Goal: Communication & Community: Answer question/provide support

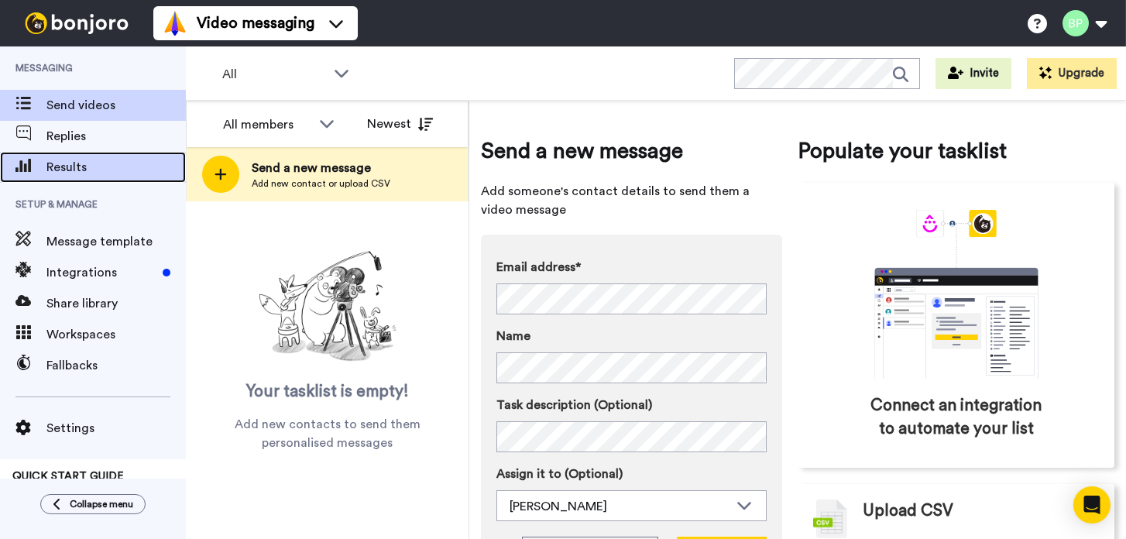
click at [77, 172] on span "Results" at bounding box center [115, 167] width 139 height 19
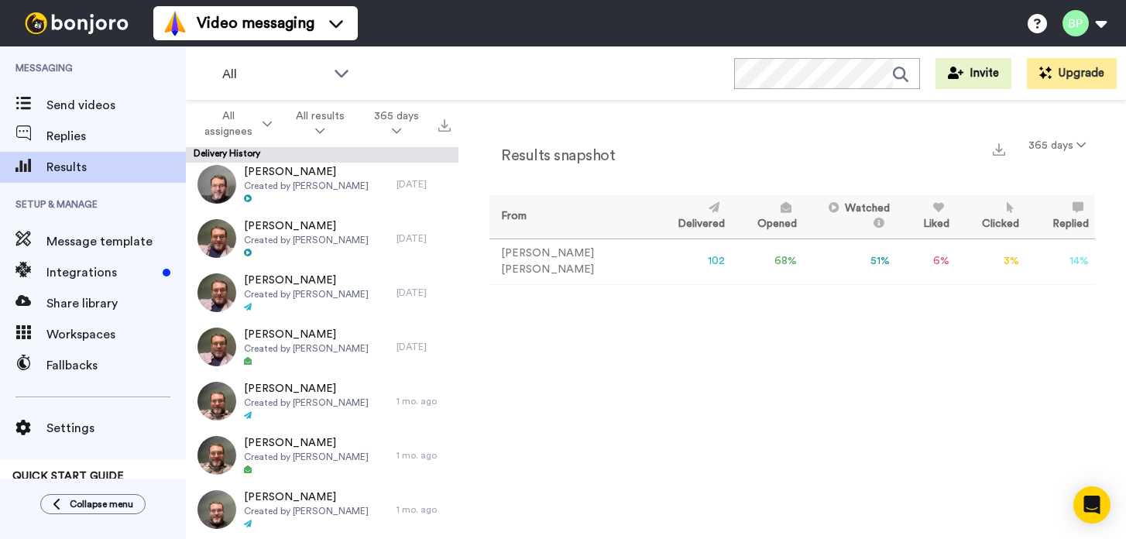
scroll to position [548, 0]
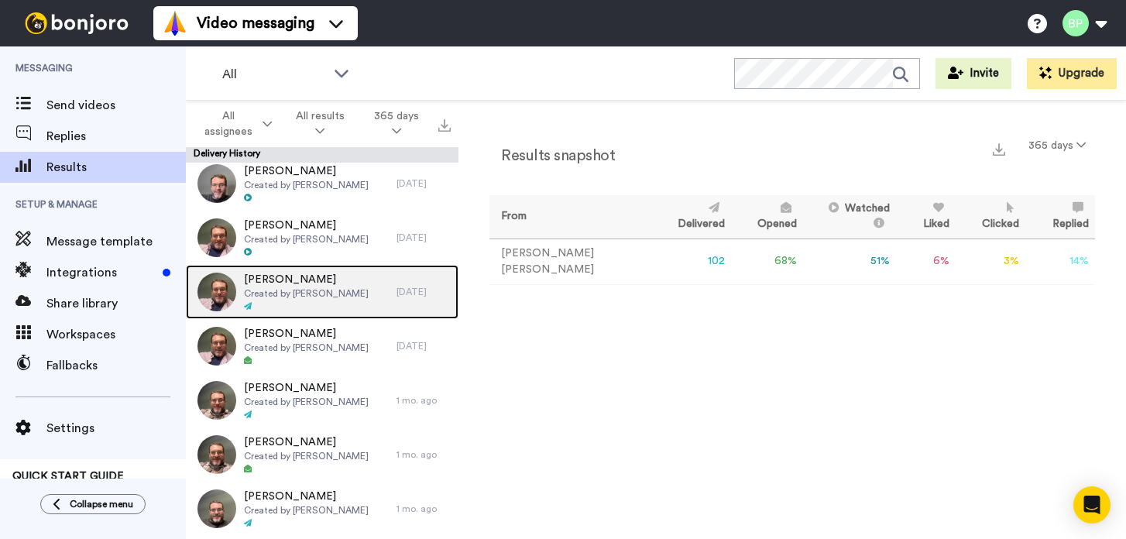
click at [321, 293] on span "Created by [PERSON_NAME]" at bounding box center [306, 293] width 125 height 12
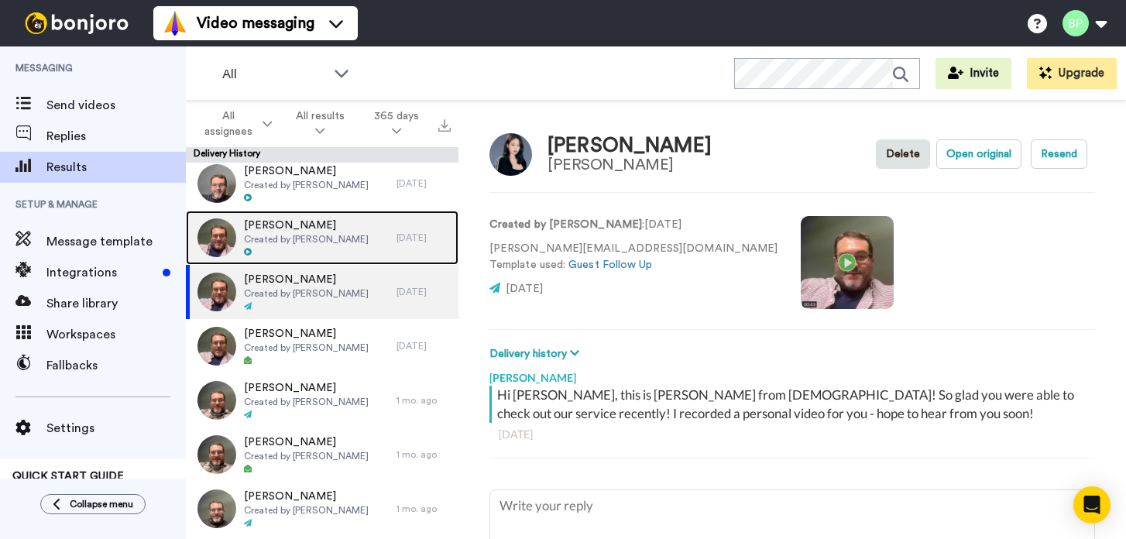
click at [280, 232] on span "[PERSON_NAME]" at bounding box center [306, 225] width 125 height 15
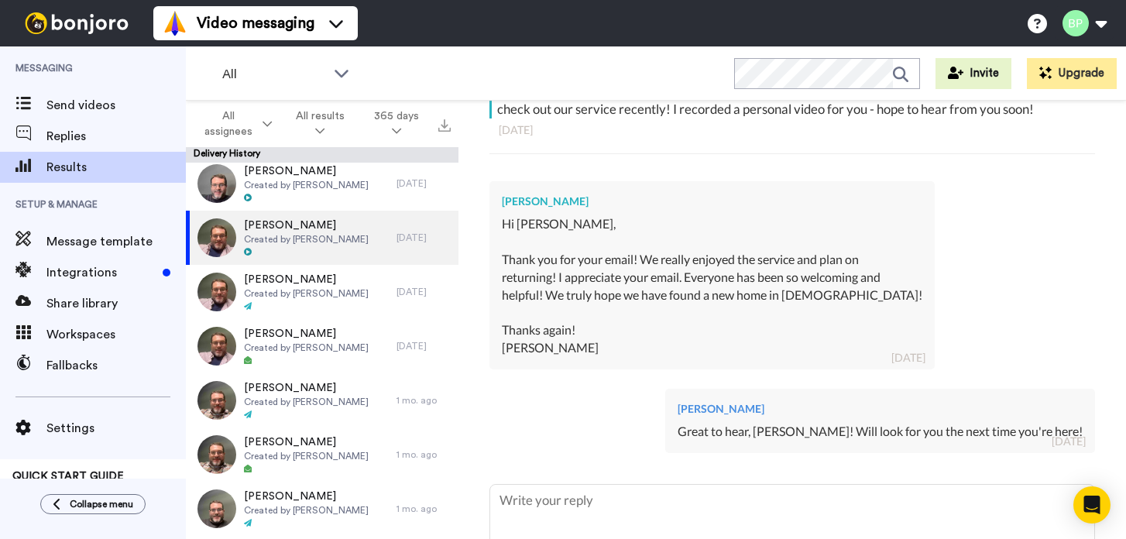
scroll to position [356, 0]
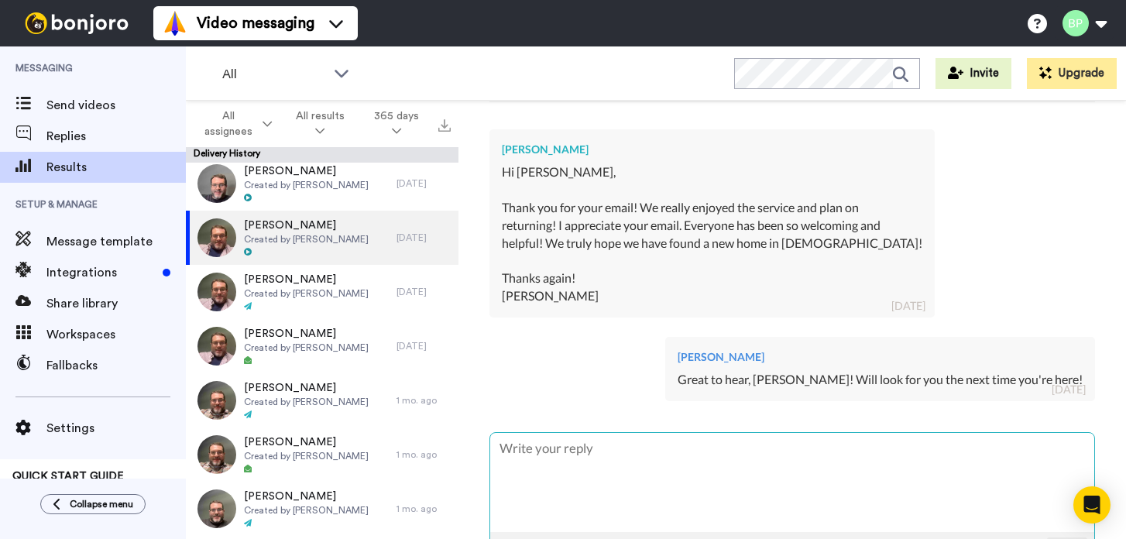
click at [669, 451] on textarea at bounding box center [792, 482] width 604 height 99
paste textarea "[EMAIL_ADDRESS][DOMAIN_NAME]"
type textarea "x"
type textarea "[EMAIL_ADDRESS][DOMAIN_NAME]"
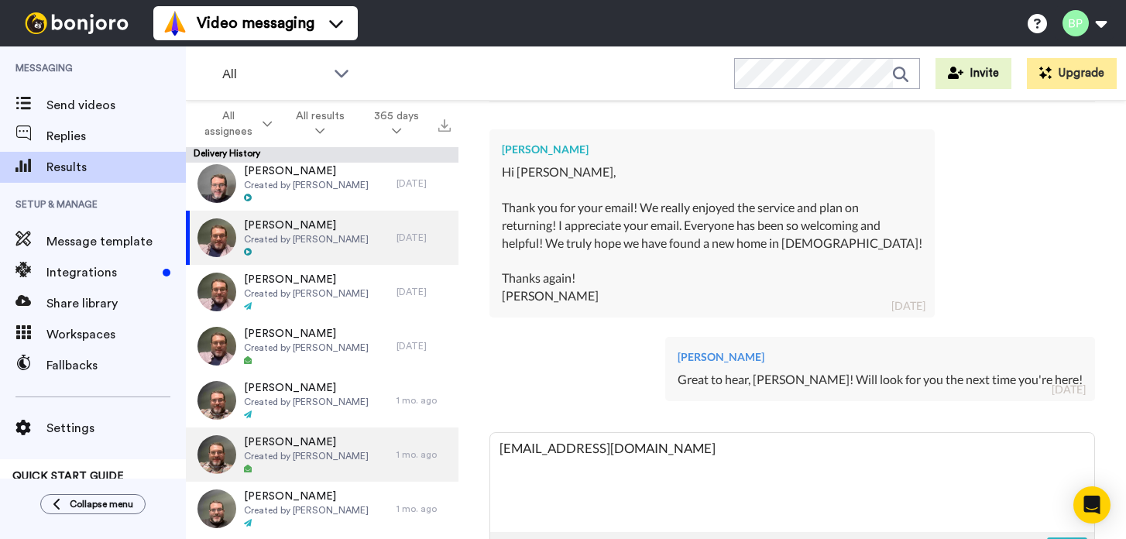
drag, startPoint x: 638, startPoint y: 452, endPoint x: 426, endPoint y: 450, distance: 212.2
click at [426, 450] on div "All assignees All results 365 days Delivery History [PERSON_NAME] Created by [P…" at bounding box center [656, 347] width 940 height 492
type textarea "x"
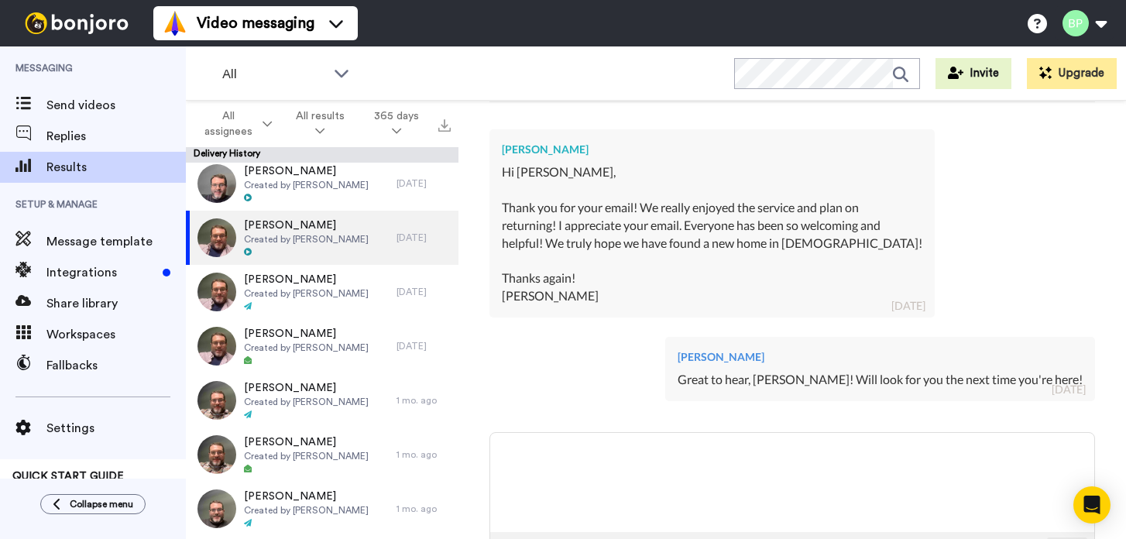
type textarea "x"
type textarea "G"
type textarea "x"
type textarea "Go"
type textarea "x"
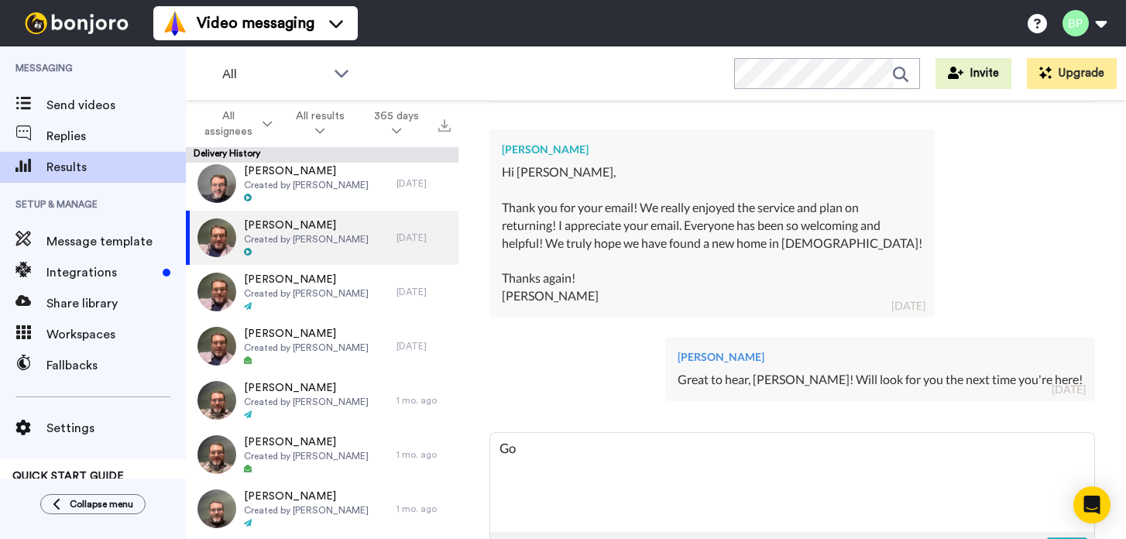
type textarea "Goo"
type textarea "x"
type textarea "Good"
type textarea "x"
type textarea "Good"
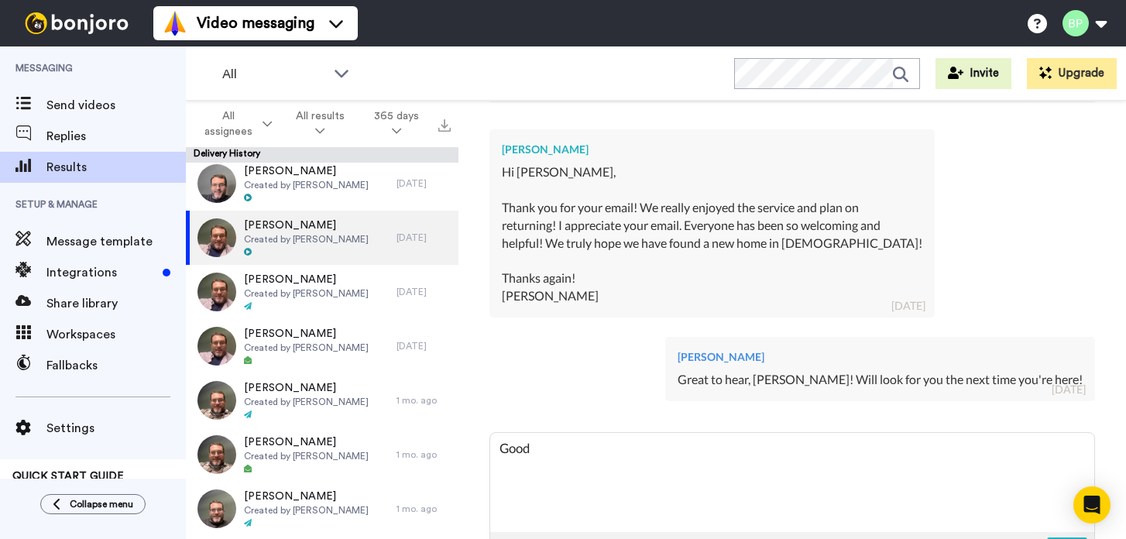
type textarea "x"
type textarea "Good mo"
type textarea "x"
type textarea "Good mor"
type textarea "x"
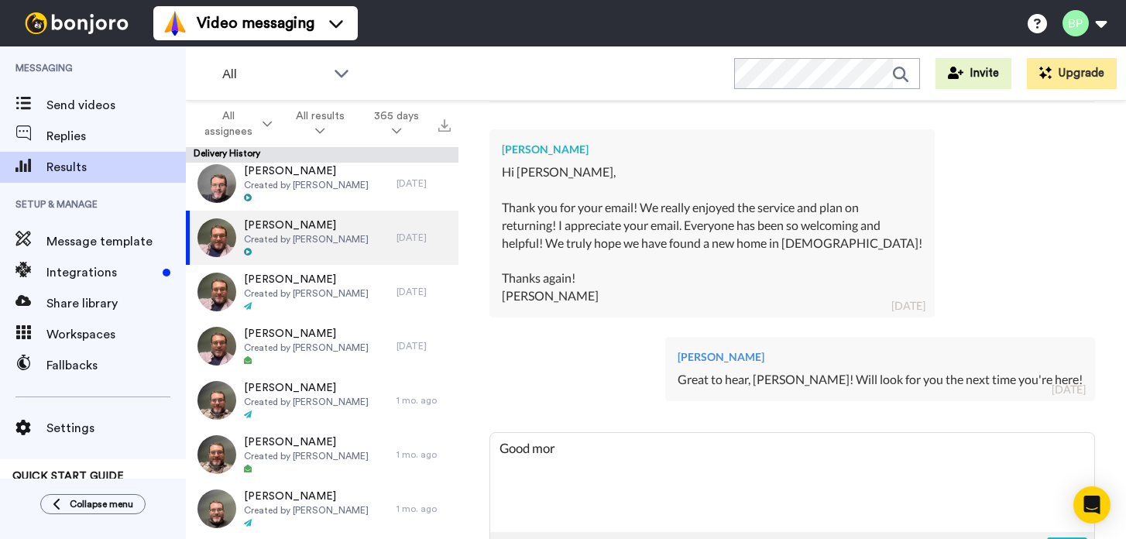
type textarea "Good morn"
type textarea "x"
type textarea "Good morni"
type textarea "x"
type textarea "Good mornin"
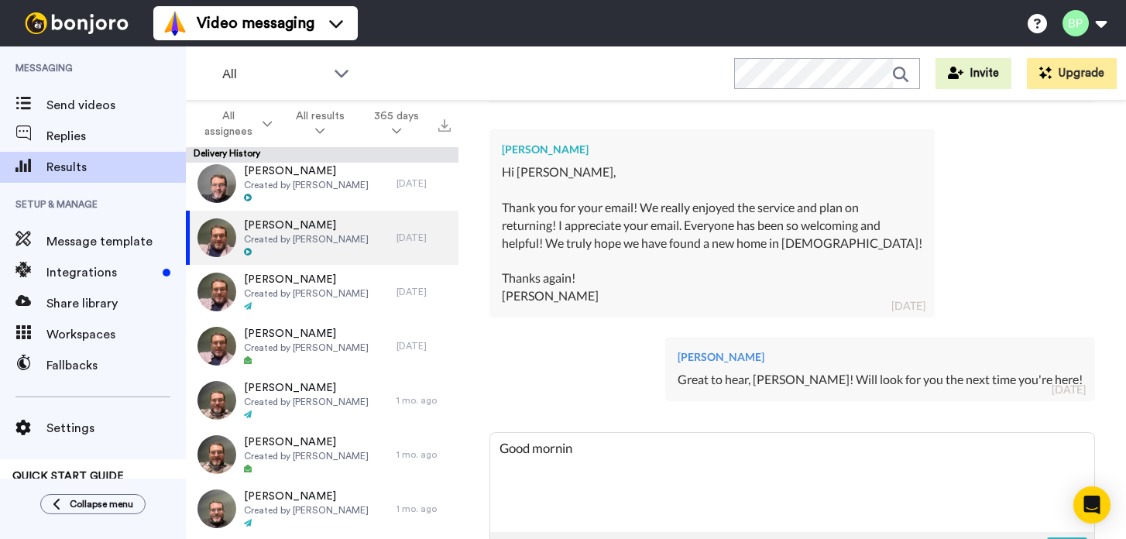
type textarea "x"
type textarea "Good morning"
type textarea "x"
type textarea "Good morning J"
type textarea "x"
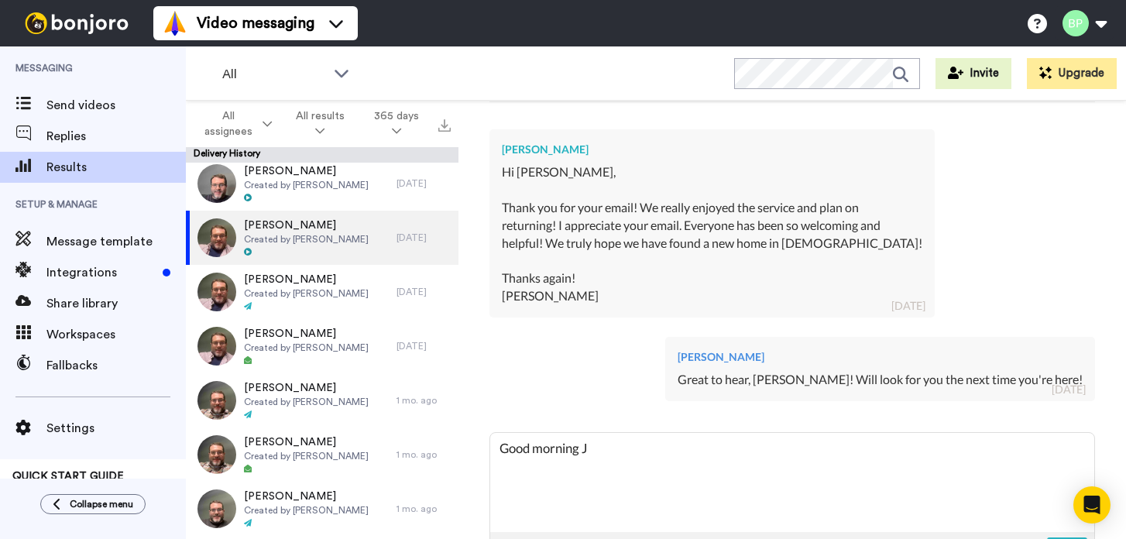
type textarea "Good morning [PERSON_NAME]"
type textarea "x"
type textarea "Good morning [PERSON_NAME]"
type textarea "x"
type textarea "Good morning [PERSON_NAME]"
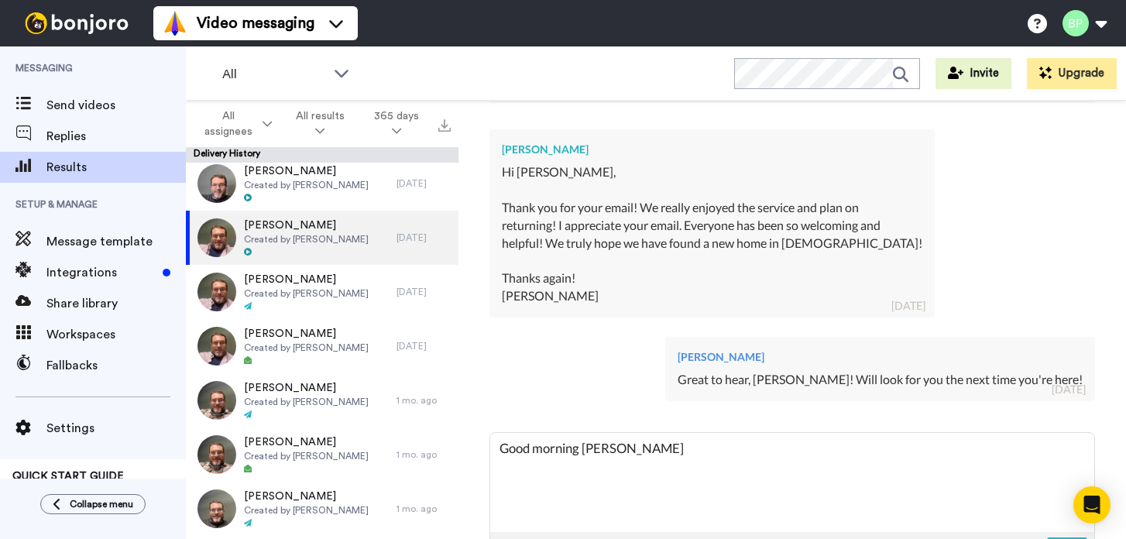
type textarea "x"
type textarea "Good morning [PERSON_NAME]"
type textarea "x"
type textarea "Good morning [PERSON_NAME]"
type textarea "x"
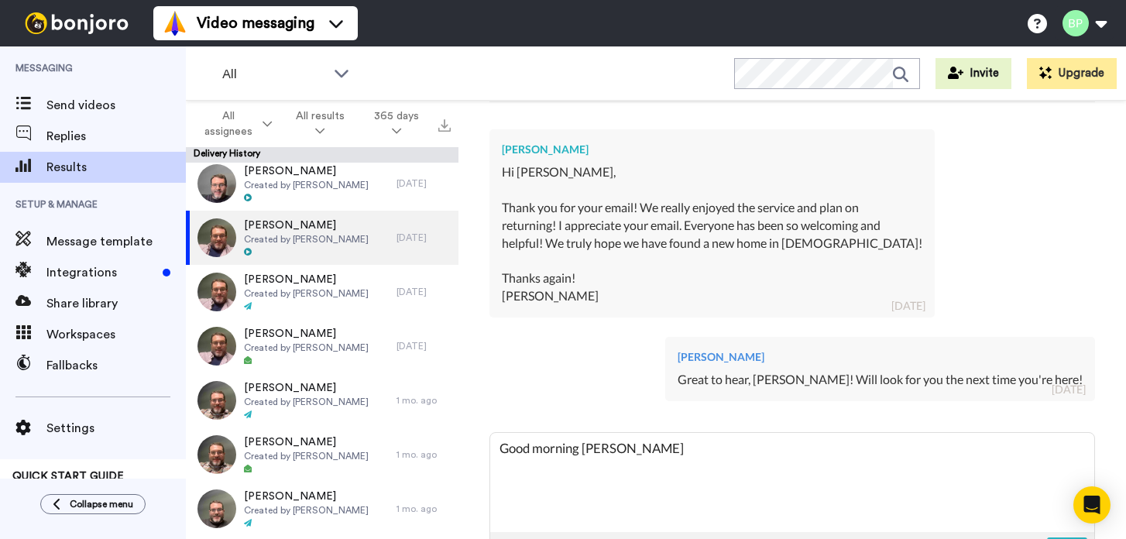
type textarea "Good morning [PERSON_NAME]"
type textarea "x"
type textarea "Good morning [PERSON_NAME]"
type textarea "x"
type textarea "Good morning [PERSON_NAME]!"
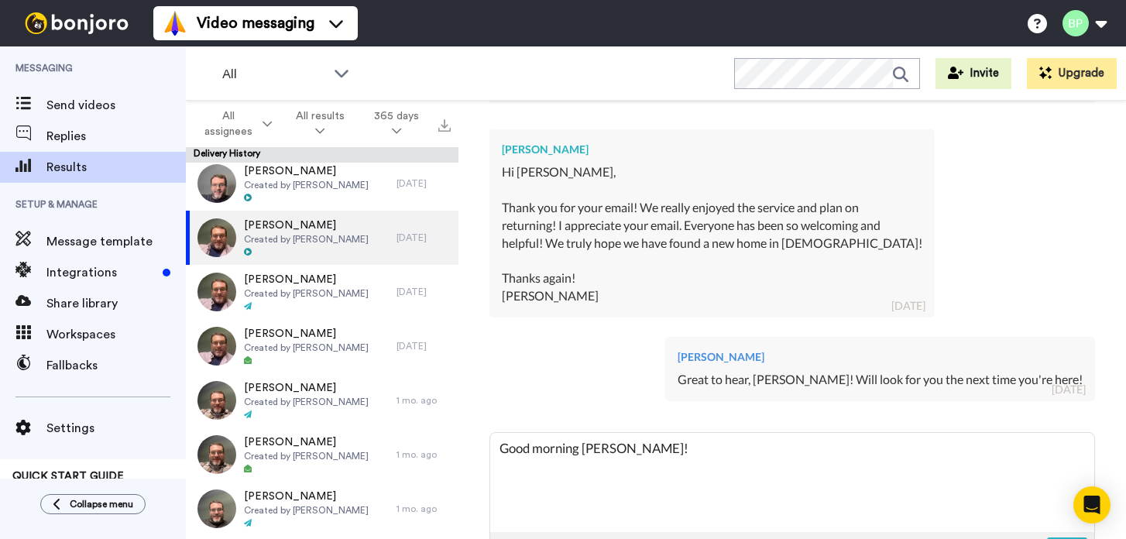
type textarea "x"
type textarea "Good morning [PERSON_NAME]!"
type textarea "x"
type textarea "Good morning [PERSON_NAME]!"
paste textarea "Wanted to reach out and see if you had been able to attend any more weekend ser…"
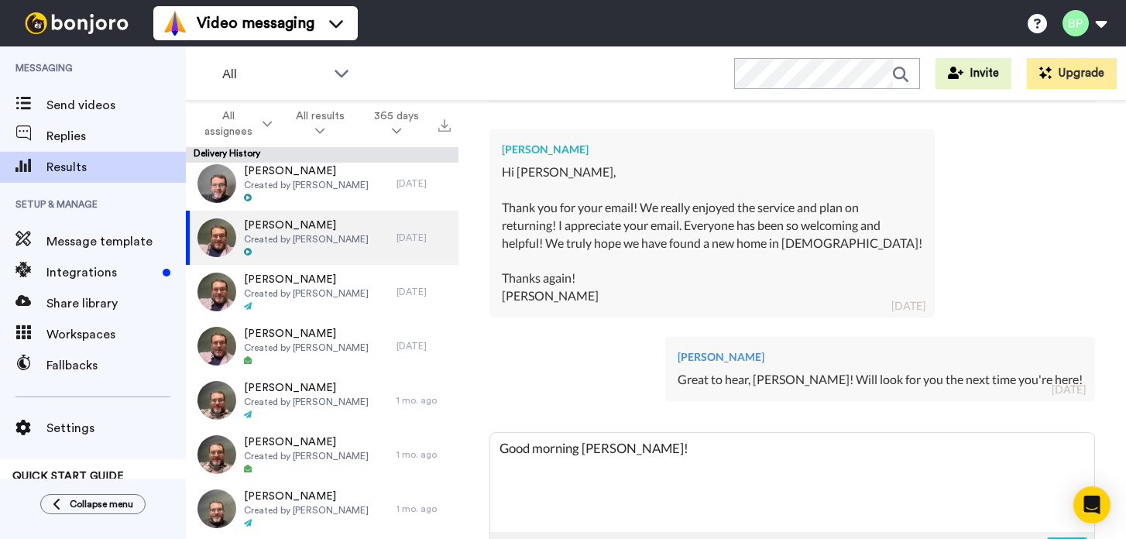
type textarea "x"
type textarea "Good morning [PERSON_NAME]! Wanted to reach out and see if you had been able to…"
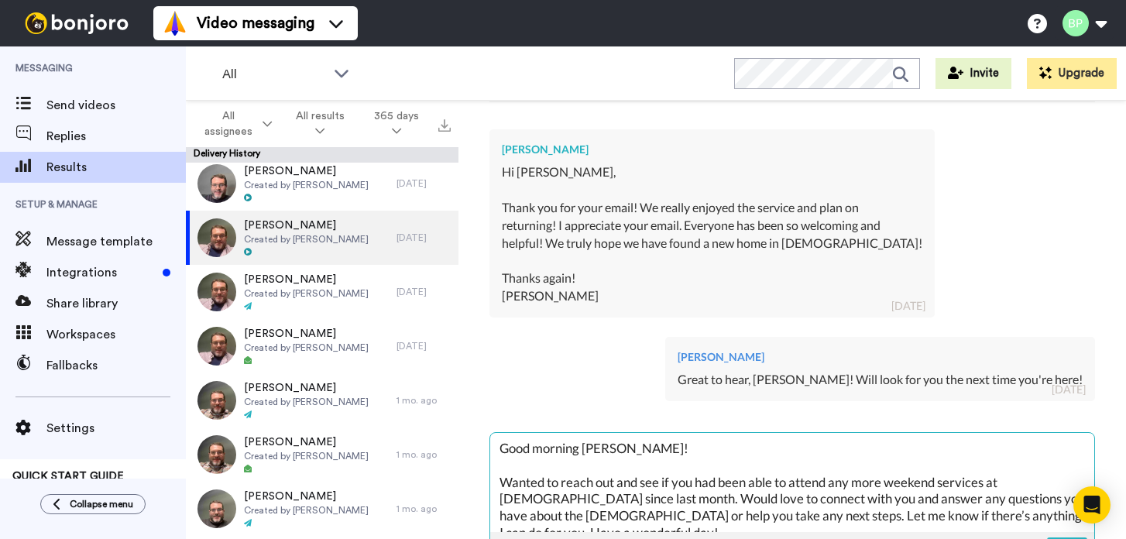
scroll to position [19, 0]
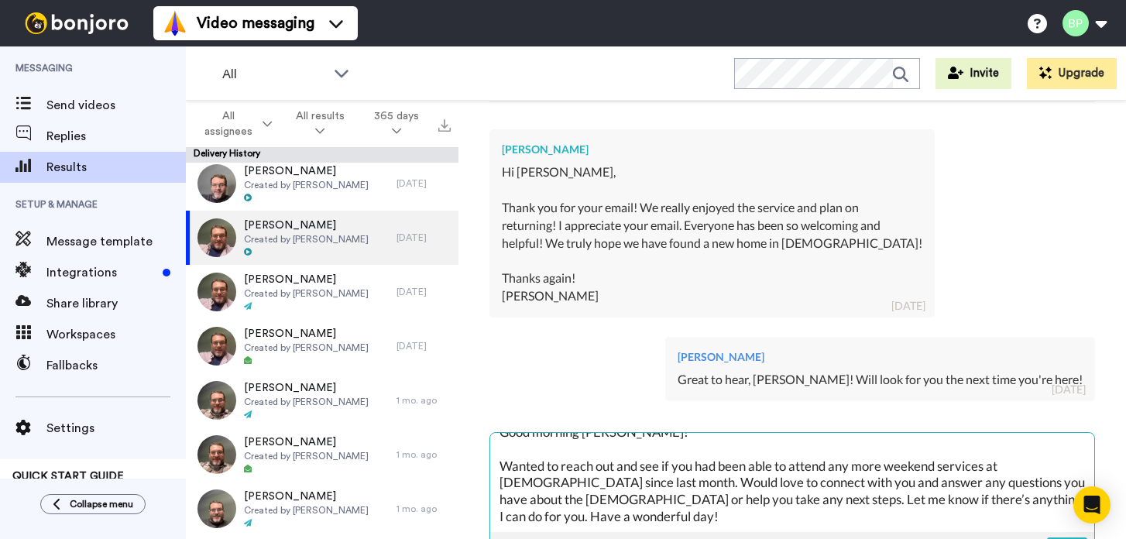
click at [695, 462] on textarea "Good morning [PERSON_NAME]! Wanted to reach out and see if you had been able to…" at bounding box center [792, 482] width 604 height 99
type textarea "x"
type textarea "Good morning [PERSON_NAME]! Wanted to reach out and see if you had been able to…"
type textarea "x"
type textarea "Good morning [PERSON_NAME]! Wanted to reach out and see if you a had been able …"
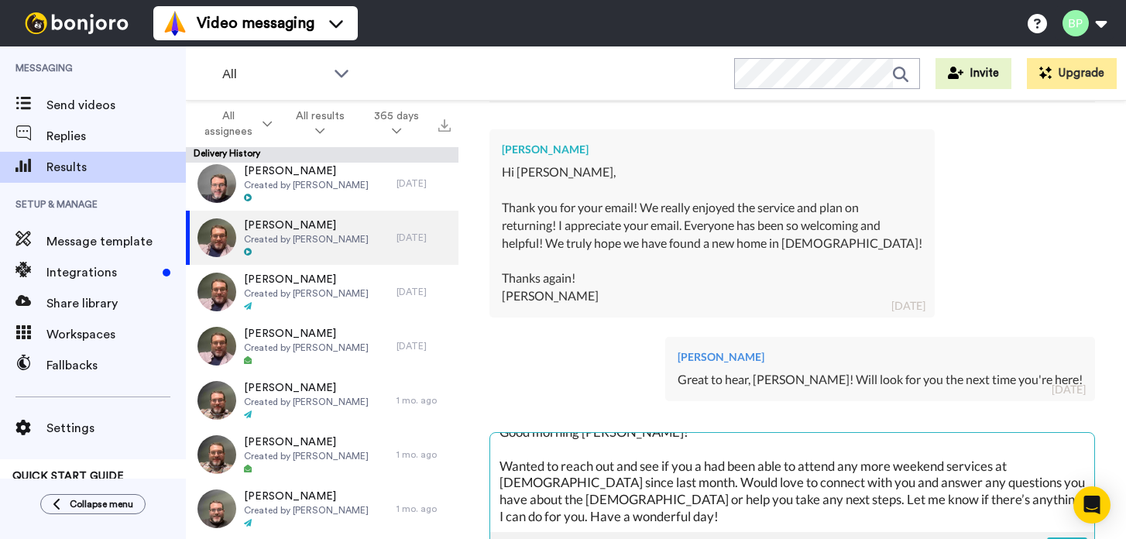
type textarea "x"
type textarea "Good morning [PERSON_NAME]! Wanted to reach out and see if you an had been able…"
type textarea "x"
type textarea "Good morning [PERSON_NAME]! Wanted to reach out and see if you and had been abl…"
type textarea "x"
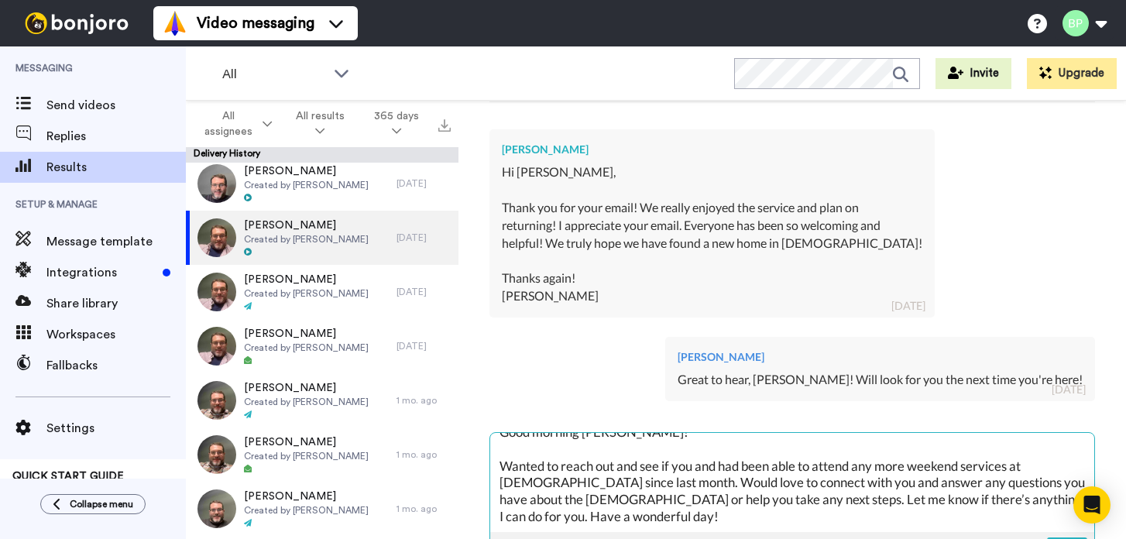
type textarea "Good morning [PERSON_NAME]! Wanted to reach out and see if you and had been abl…"
type textarea "x"
type textarea "Good morning [PERSON_NAME]! Wanted to reach out and see if you and y had been a…"
type textarea "x"
type textarea "Good morning [PERSON_NAME]! Wanted to reach out and see if you and yo had been …"
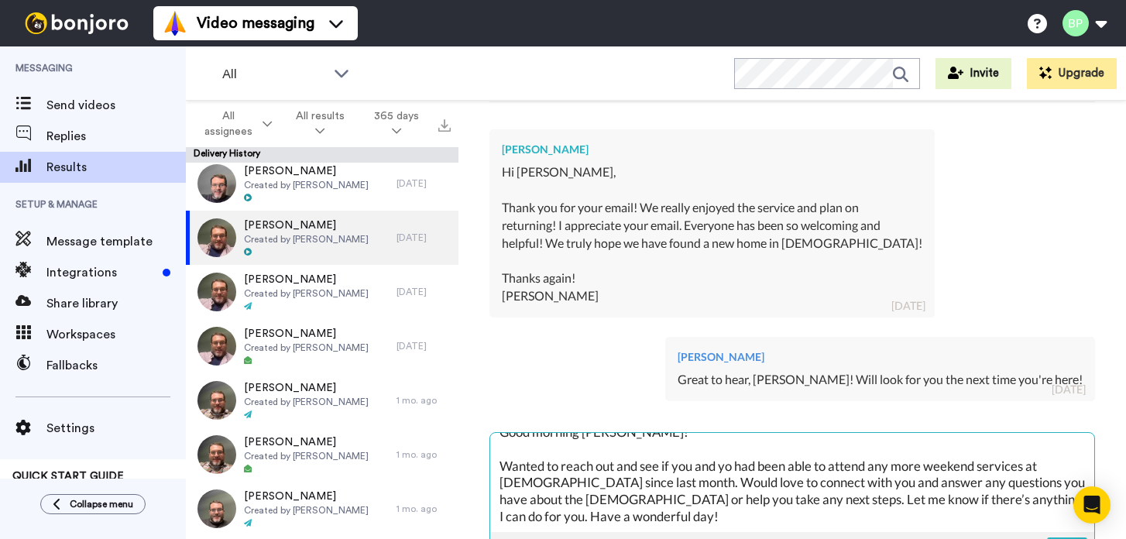
type textarea "x"
type textarea "Good morning [PERSON_NAME]! Wanted to reach out and see if you and you had been…"
type textarea "x"
type textarea "Good morning [PERSON_NAME]! Wanted to reach out and see if you and your had bee…"
type textarea "x"
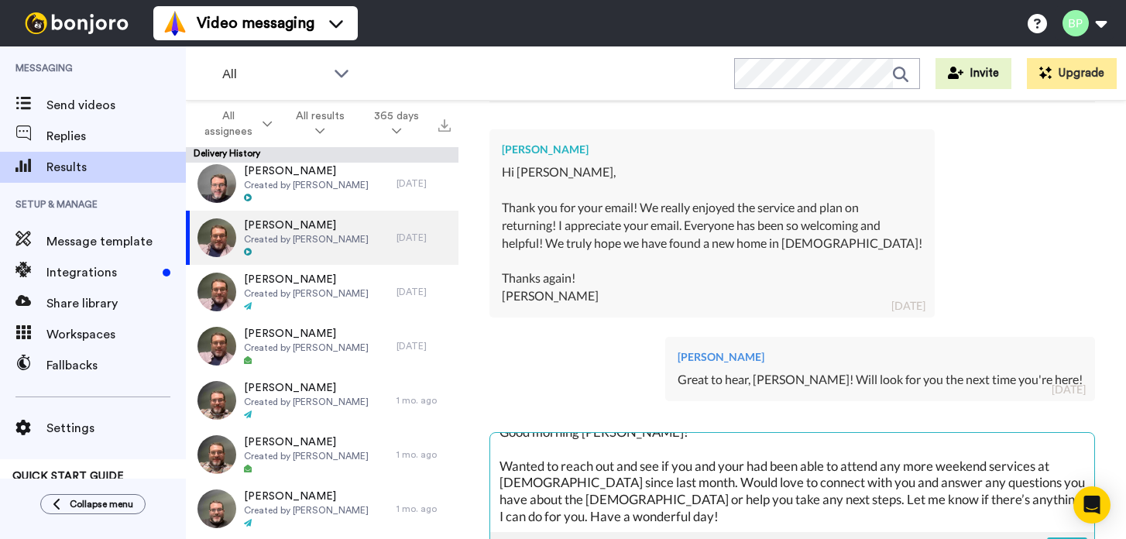
type textarea "Good morning [PERSON_NAME]! Wanted to reach out and see if you and your had bee…"
type textarea "x"
type textarea "Good morning [PERSON_NAME]! Wanted to reach out and see if you and your f had b…"
type textarea "x"
type textarea "Good morning [PERSON_NAME]! Wanted to reach out and see if you and your fa had …"
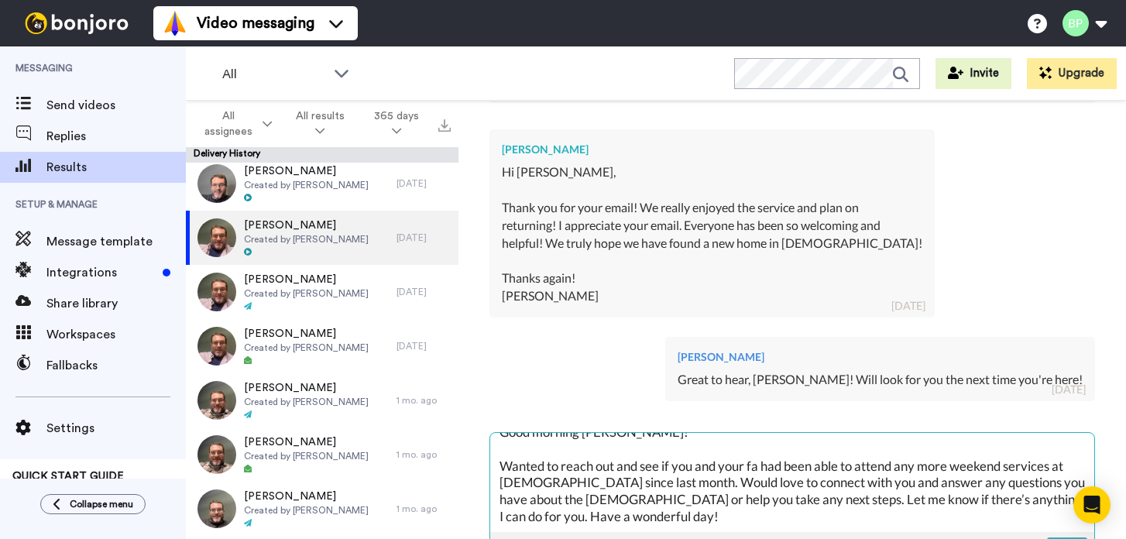
type textarea "x"
type textarea "Good morning [PERSON_NAME]! Wanted to reach out and see if you and your fam had…"
type textarea "x"
type textarea "Good morning [PERSON_NAME]! Wanted to reach out and see if you and your fami ha…"
type textarea "x"
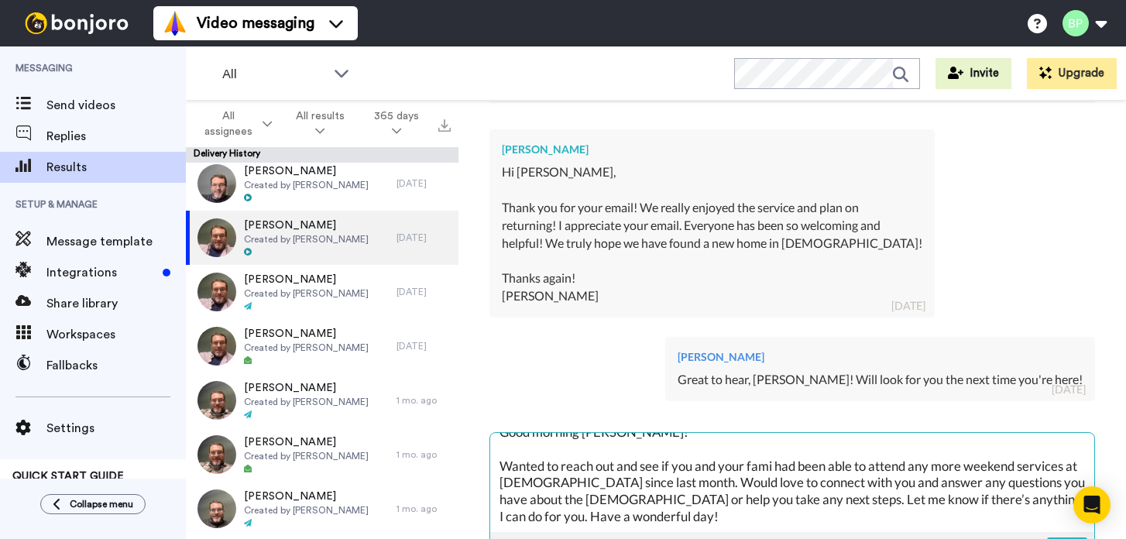
type textarea "Good morning [PERSON_NAME]! Wanted to reach out and see if you and your famil h…"
type textarea "x"
type textarea "Good morning [PERSON_NAME]! Wanted to reach out and see if you and your family …"
click at [613, 479] on textarea "Good morning [PERSON_NAME]! Wanted to reach out and see if you and your family …" at bounding box center [792, 482] width 604 height 99
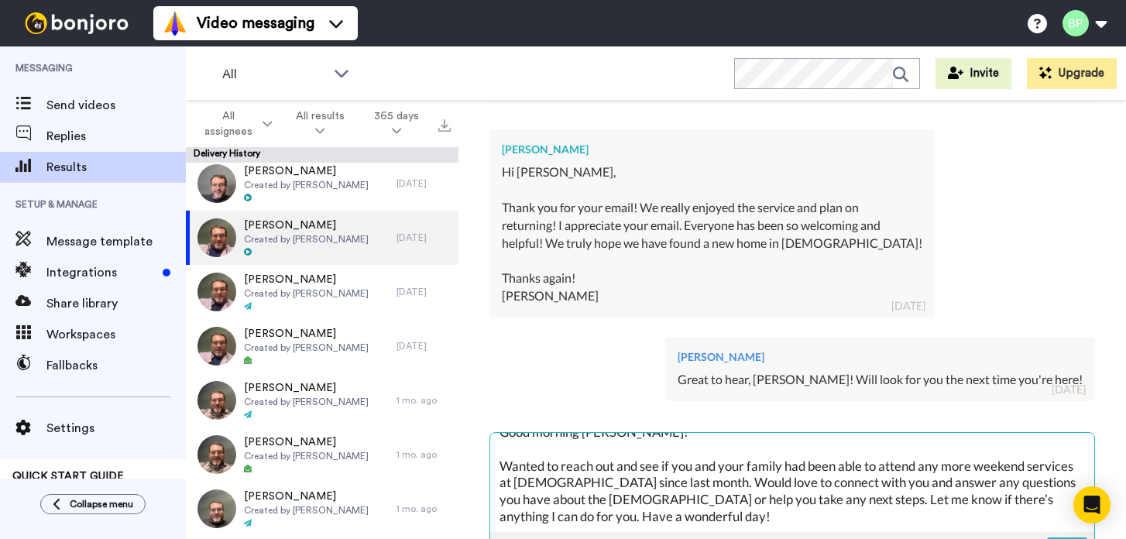
click at [637, 516] on textarea "Good morning [PERSON_NAME]! Wanted to reach out and see if you and your family …" at bounding box center [792, 482] width 604 height 99
type textarea "x"
type textarea "Good morning [PERSON_NAME]! Wanted to reach out and see if you and your family …"
type textarea "x"
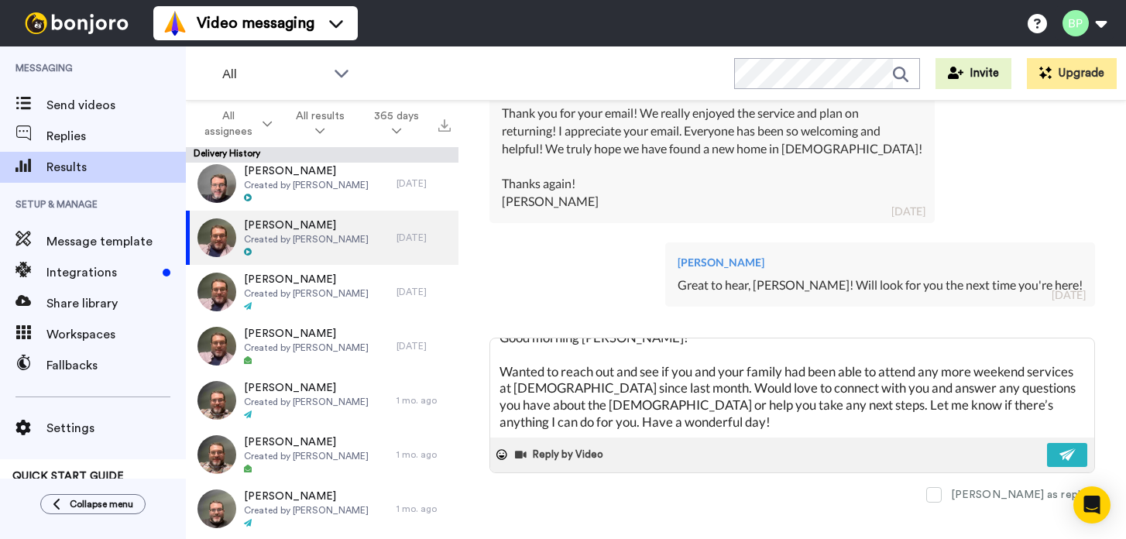
scroll to position [460, 0]
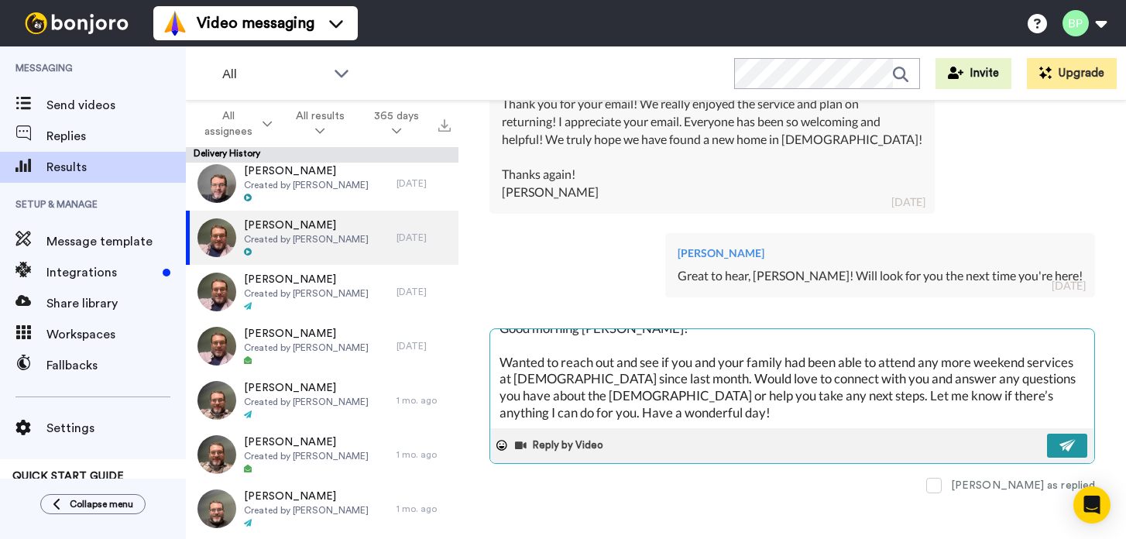
type textarea "Good morning [PERSON_NAME]! Wanted to reach out and see if you and your family …"
click at [1069, 442] on img at bounding box center [1067, 445] width 17 height 12
type textarea "x"
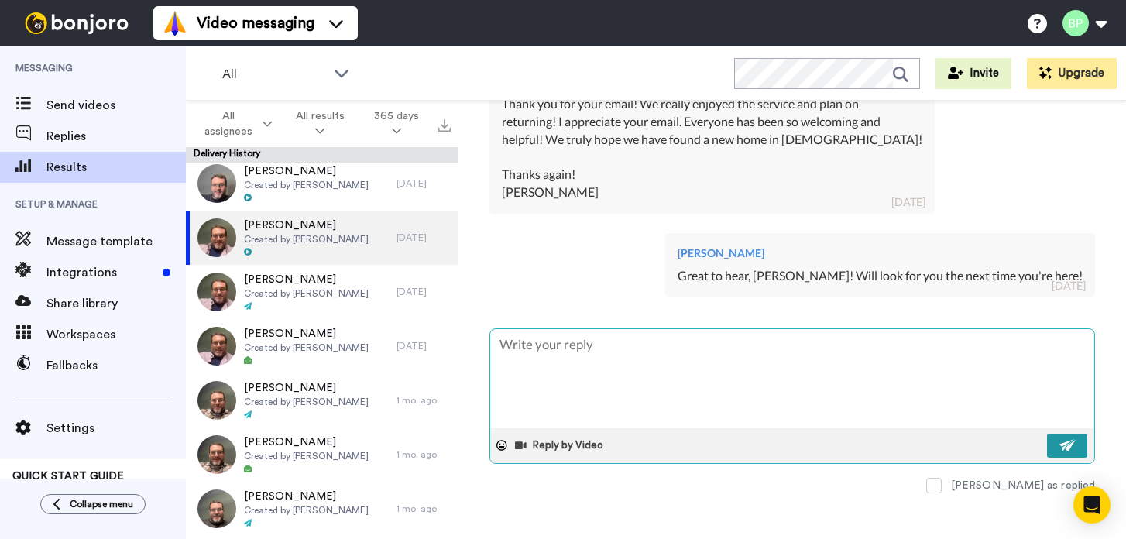
scroll to position [0, 0]
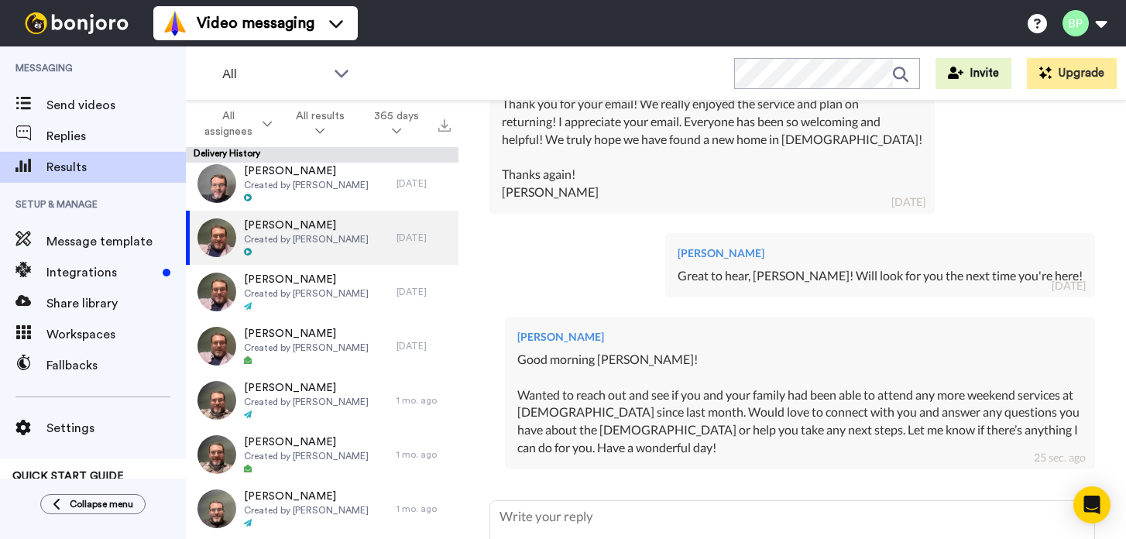
type textarea "x"
